Goal: Task Accomplishment & Management: Complete application form

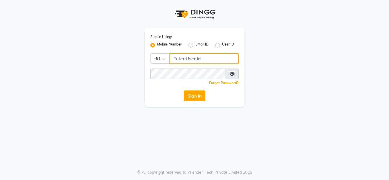
type input "7890011666"
click at [196, 86] on div "Forgot Password?" at bounding box center [194, 83] width 88 height 6
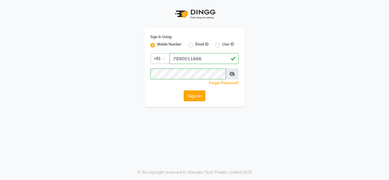
click at [197, 97] on button "Sign In" at bounding box center [195, 96] width 22 height 11
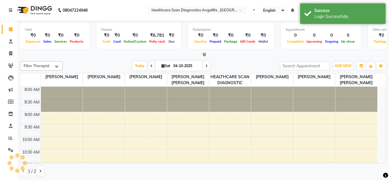
select select "en"
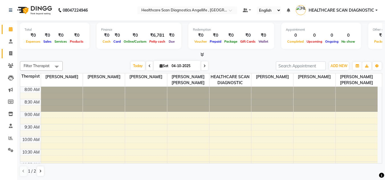
drag, startPoint x: 5, startPoint y: 51, endPoint x: 10, endPoint y: 52, distance: 4.6
click at [5, 51] on link "Invoice" at bounding box center [9, 53] width 14 height 9
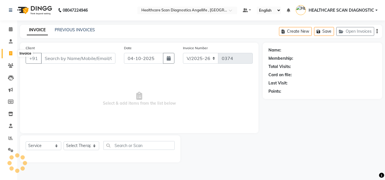
click at [10, 52] on icon at bounding box center [10, 53] width 3 height 4
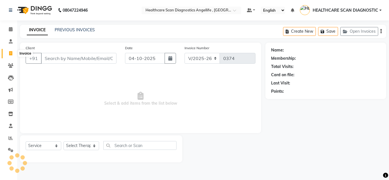
select select "5671"
select select "service"
click at [105, 62] on input "Client" at bounding box center [78, 58] width 75 height 11
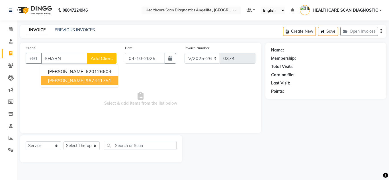
click at [118, 82] on button "SHABNAM BEGAM 967441751" at bounding box center [79, 80] width 77 height 9
type input "967441751"
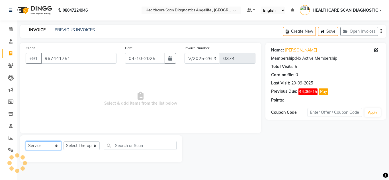
click at [35, 144] on select "Select Service Product Membership Package Voucher Prepaid Gift Card" at bounding box center [44, 146] width 36 height 9
click at [26, 142] on select "Select Service Product Membership Package Voucher Prepaid Gift Card" at bounding box center [44, 146] width 36 height 9
drag, startPoint x: 53, startPoint y: 147, endPoint x: 52, endPoint y: 144, distance: 3.1
click at [53, 147] on select "Select Service Product Membership Package Voucher Prepaid Gift Card" at bounding box center [44, 146] width 36 height 9
select select "product"
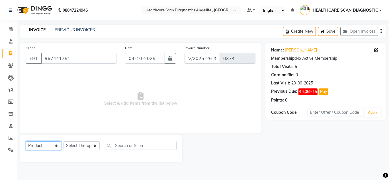
click at [26, 142] on select "Select Service Product Membership Package Voucher Prepaid Gift Card" at bounding box center [44, 146] width 36 height 9
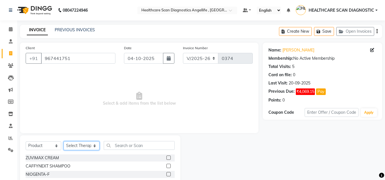
click at [81, 147] on select "Select Therapist DR AFTAB ALAM DR ARSHAD NADIM DR ROSHNI JAISWAL DR SANCHITA GH…" at bounding box center [82, 146] width 36 height 9
select select "50319"
click at [64, 142] on select "Select Therapist DR AFTAB ALAM DR ARSHAD NADIM DR ROSHNI JAISWAL DR SANCHITA GH…" at bounding box center [82, 146] width 36 height 9
click at [148, 148] on input "text" at bounding box center [139, 145] width 71 height 9
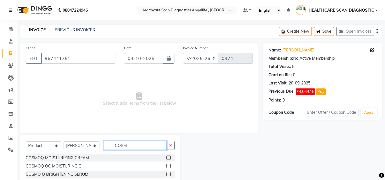
scroll to position [17, 0]
type input "COSM"
click at [166, 155] on label at bounding box center [168, 157] width 4 height 4
click at [166, 156] on input "checkbox" at bounding box center [168, 158] width 4 height 4
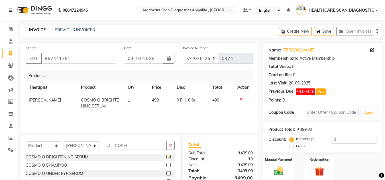
checkbox input "false"
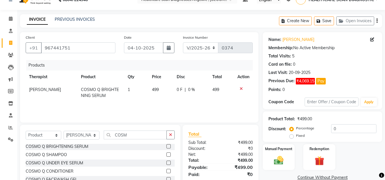
scroll to position [28, 0]
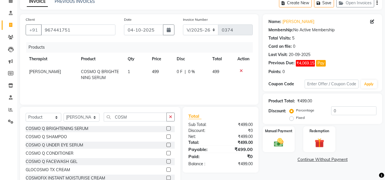
click at [166, 161] on label at bounding box center [168, 162] width 4 height 4
click at [166, 161] on input "checkbox" at bounding box center [168, 162] width 4 height 4
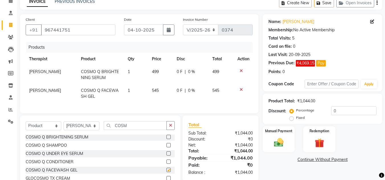
checkbox input "false"
click at [146, 130] on input "COSM" at bounding box center [135, 125] width 63 height 9
type input "C"
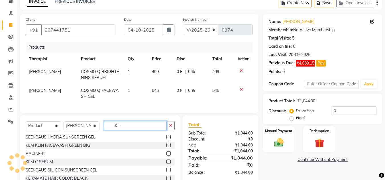
scroll to position [0, 0]
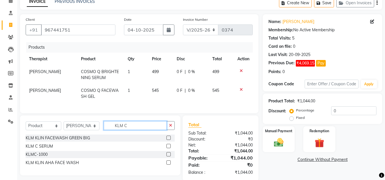
type input "KLM C"
click at [169, 148] on label at bounding box center [168, 146] width 4 height 4
click at [169, 148] on input "checkbox" at bounding box center [168, 147] width 4 height 4
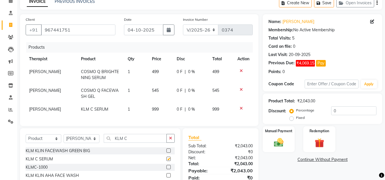
checkbox input "false"
click at [356, 112] on input "0" at bounding box center [353, 111] width 45 height 9
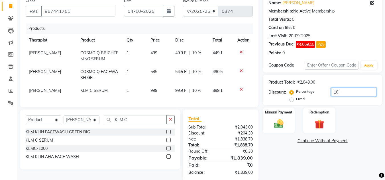
scroll to position [57, 0]
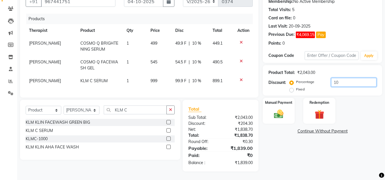
type input "10"
click at [319, 156] on div "Name: Shabnam Begam Membership: No Active Membership Total Visits: 5 Card on fi…" at bounding box center [325, 79] width 124 height 186
click at [307, 32] on span "₹4,069.15" at bounding box center [305, 35] width 19 height 7
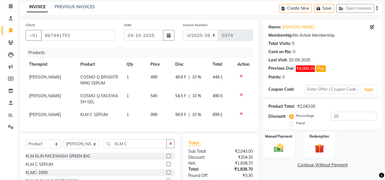
scroll to position [0, 0]
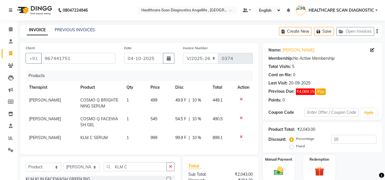
click at [82, 26] on div "INVOICE PREVIOUS INVOICES Create New Save Open Invoices" at bounding box center [201, 31] width 362 height 13
click at [82, 30] on link "PREVIOUS INVOICES" at bounding box center [75, 29] width 40 height 5
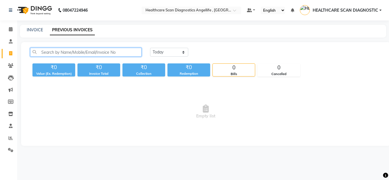
click at [86, 55] on input "text" at bounding box center [85, 52] width 111 height 9
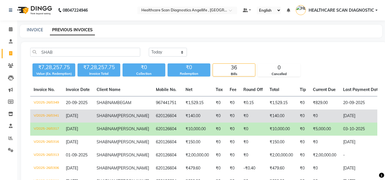
click at [182, 121] on td "₹140.00" at bounding box center [197, 116] width 30 height 13
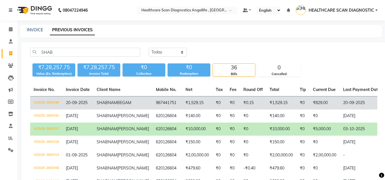
click at [182, 104] on td "₹1,529.15" at bounding box center [197, 103] width 30 height 13
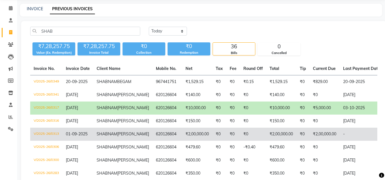
scroll to position [85, 0]
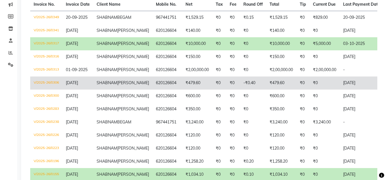
click at [296, 90] on td "₹0" at bounding box center [302, 83] width 13 height 13
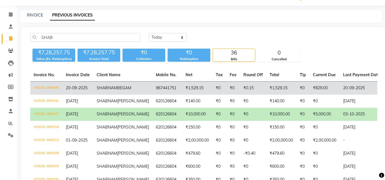
scroll to position [28, 0]
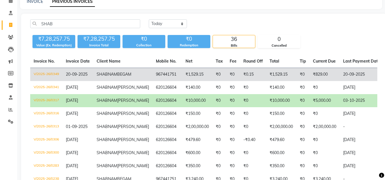
click at [240, 79] on td "₹0.15" at bounding box center [253, 74] width 26 height 13
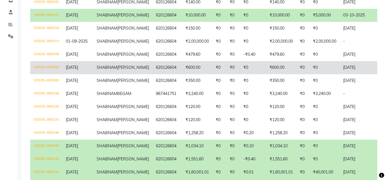
scroll to position [85, 0]
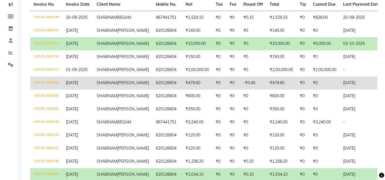
click at [296, 90] on td "₹0" at bounding box center [302, 83] width 13 height 13
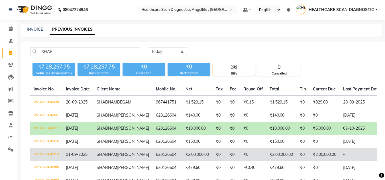
scroll to position [0, 0]
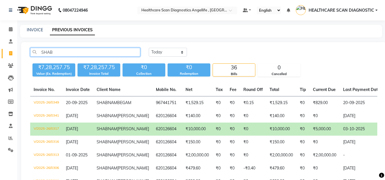
click at [95, 55] on input "SHAB" at bounding box center [85, 52] width 110 height 9
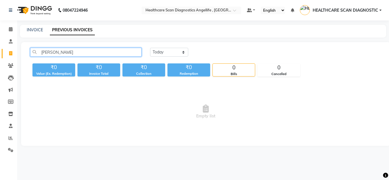
type input "[PERSON_NAME]"
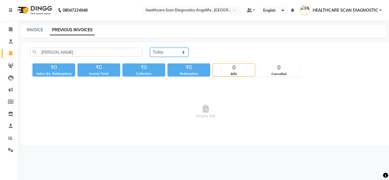
click at [172, 54] on select "Today Yesterday Custom Range" at bounding box center [169, 52] width 38 height 9
select select "range"
click at [150, 48] on select "Today Yesterday Custom Range" at bounding box center [169, 52] width 38 height 9
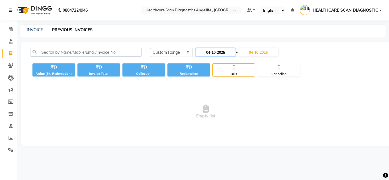
click at [221, 52] on input "04-10-2025" at bounding box center [216, 52] width 40 height 8
select select "10"
select select "2025"
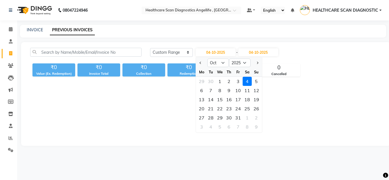
click at [197, 62] on div at bounding box center [201, 62] width 11 height 9
click at [199, 61] on button "Previous month" at bounding box center [200, 62] width 5 height 9
select select "9"
click at [202, 80] on div "1" at bounding box center [201, 81] width 9 height 9
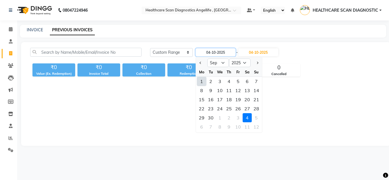
type input "01-09-2025"
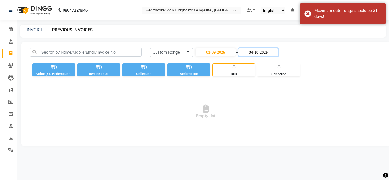
click at [262, 55] on input "04-10-2025" at bounding box center [258, 52] width 40 height 8
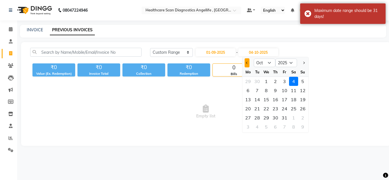
click at [250, 65] on button "Previous month" at bounding box center [247, 62] width 5 height 9
select select "9"
click at [250, 81] on div "1" at bounding box center [248, 81] width 9 height 9
type input "01-09-2025"
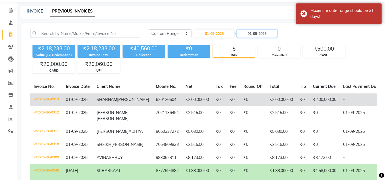
scroll to position [28, 0]
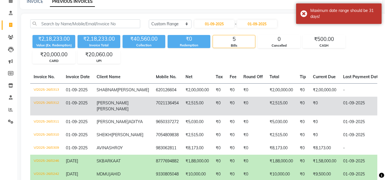
click at [266, 116] on td "₹2,515.00" at bounding box center [281, 106] width 30 height 19
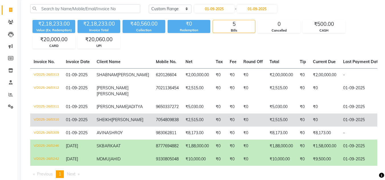
scroll to position [57, 0]
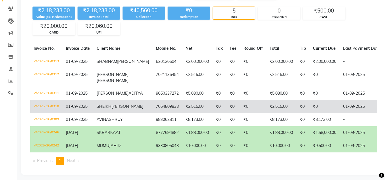
click at [309, 113] on td "₹0" at bounding box center [324, 106] width 30 height 13
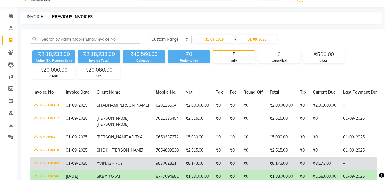
scroll to position [0, 0]
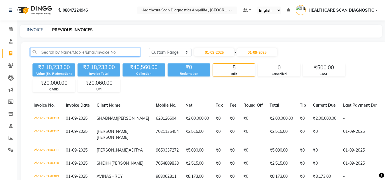
click at [74, 53] on input "text" at bounding box center [85, 52] width 110 height 9
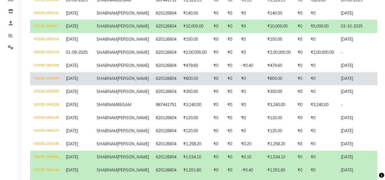
scroll to position [114, 0]
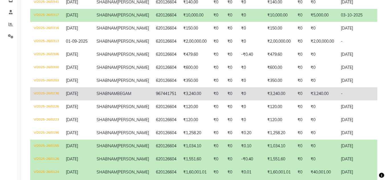
type input "SHABNAM"
click at [238, 101] on td "₹0" at bounding box center [251, 93] width 26 height 13
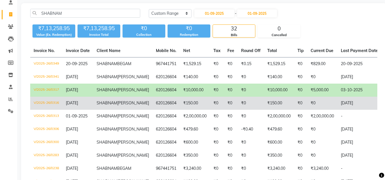
scroll to position [0, 0]
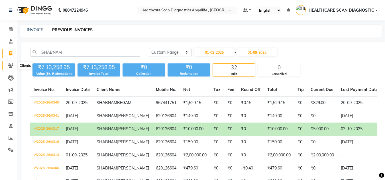
click at [10, 66] on icon at bounding box center [10, 66] width 5 height 4
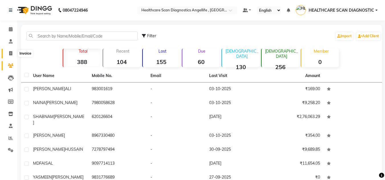
click at [12, 53] on icon at bounding box center [10, 53] width 3 height 4
select select "5671"
select select "service"
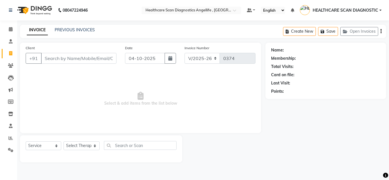
click at [96, 58] on input "Client" at bounding box center [78, 58] width 75 height 11
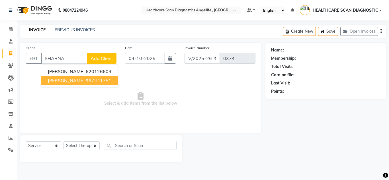
click at [91, 81] on ngb-highlight "967441751" at bounding box center [99, 81] width 26 height 6
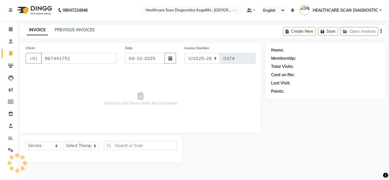
type input "967441751"
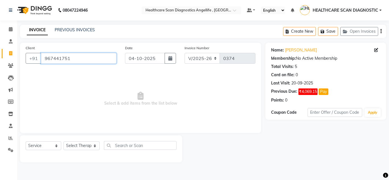
click at [95, 60] on input "967441751" at bounding box center [78, 58] width 75 height 11
click at [31, 150] on div "Select Service Product Membership Package Voucher Prepaid Gift Card Select Ther…" at bounding box center [101, 147] width 151 height 13
click at [31, 148] on select "Select Service Product Membership Package Voucher Prepaid Gift Card" at bounding box center [44, 146] width 36 height 9
select select "product"
click at [26, 142] on select "Select Service Product Membership Package Voucher Prepaid Gift Card" at bounding box center [44, 146] width 36 height 9
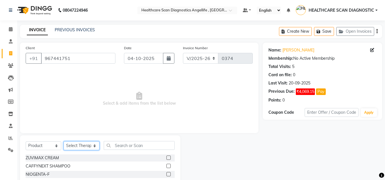
click at [88, 146] on select "Select Therapist DR AFTAB ALAM DR ARSHAD NADIM DR ROSHNI JAISWAL DR SANCHITA GH…" at bounding box center [82, 146] width 36 height 9
select select "50319"
click at [64, 142] on select "Select Therapist DR AFTAB ALAM DR ARSHAD NADIM DR ROSHNI JAISWAL DR SANCHITA GH…" at bounding box center [82, 146] width 36 height 9
click at [142, 145] on input "text" at bounding box center [139, 145] width 71 height 9
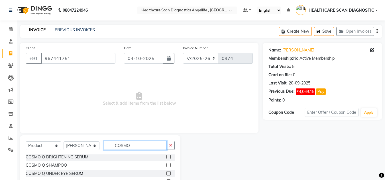
scroll to position [28, 0]
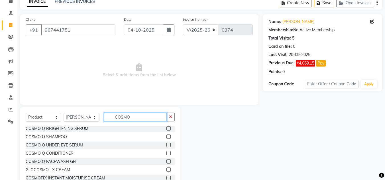
type input "COSMO"
click at [166, 162] on label at bounding box center [168, 162] width 4 height 4
click at [166, 162] on input "checkbox" at bounding box center [168, 162] width 4 height 4
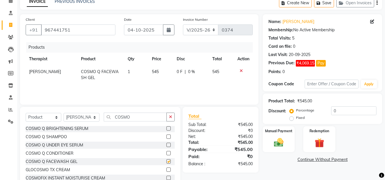
checkbox input "false"
click at [347, 113] on input "0" at bounding box center [353, 111] width 45 height 9
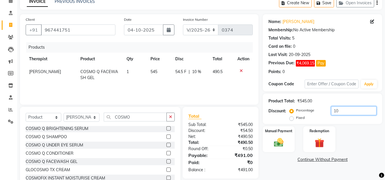
scroll to position [48, 0]
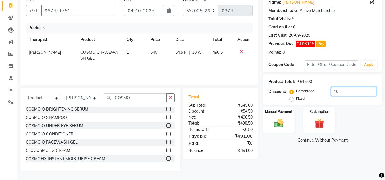
type input "10"
click at [334, 143] on link "Continue Without Payment" at bounding box center [322, 141] width 117 height 6
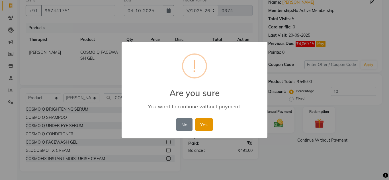
click at [205, 124] on button "Yes" at bounding box center [203, 124] width 17 height 13
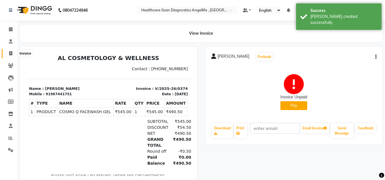
click at [12, 55] on icon at bounding box center [10, 53] width 3 height 4
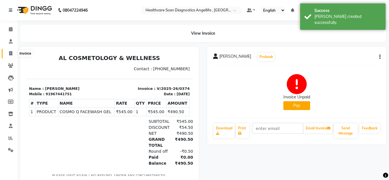
select select "5671"
select select "service"
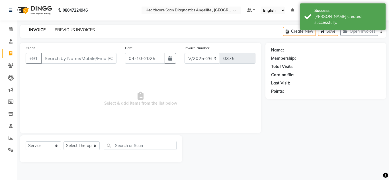
click at [75, 30] on link "PREVIOUS INVOICES" at bounding box center [75, 29] width 40 height 5
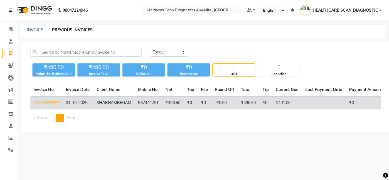
click at [248, 102] on td "₹490.50" at bounding box center [249, 103] width 22 height 13
click at [211, 110] on td "-₹0.50" at bounding box center [224, 103] width 26 height 13
click at [184, 105] on td "₹0" at bounding box center [191, 103] width 14 height 13
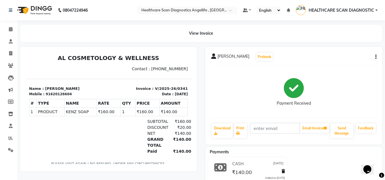
scroll to position [2, 0]
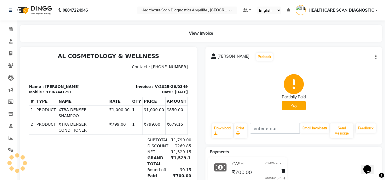
scroll to position [2, 0]
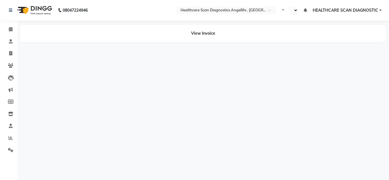
select select "en"
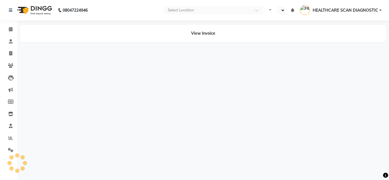
select select "en"
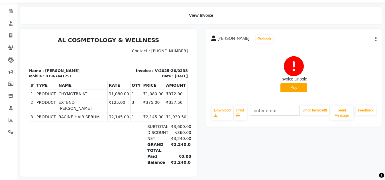
scroll to position [27, 0]
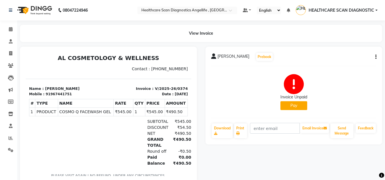
click at [289, 106] on button "Pay" at bounding box center [293, 105] width 27 height 9
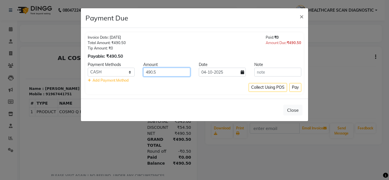
click at [165, 71] on input "490.5" at bounding box center [166, 72] width 47 height 9
type input "4"
type input "300"
click at [297, 87] on button "Pay" at bounding box center [295, 87] width 12 height 9
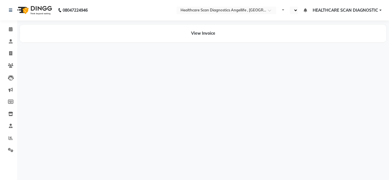
select select "en"
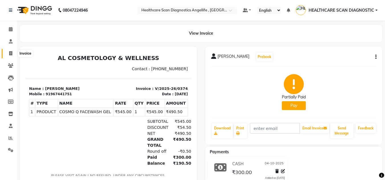
click at [11, 52] on icon at bounding box center [10, 53] width 3 height 4
select select "service"
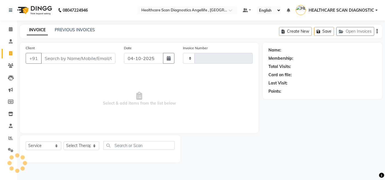
type input "0375"
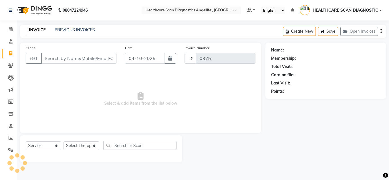
select select "5671"
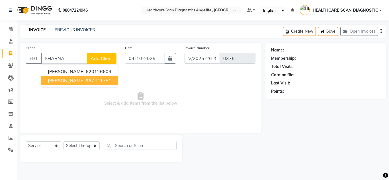
click at [72, 79] on span "[PERSON_NAME]" at bounding box center [66, 81] width 37 height 6
type input "967441751"
